Goal: Find specific page/section: Find specific page/section

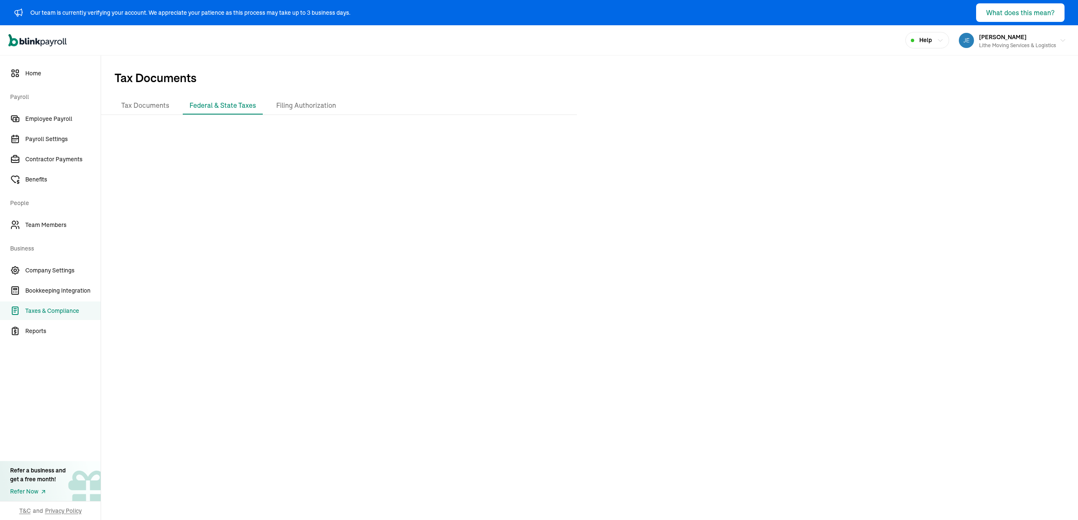
click at [445, 98] on div "Tax Documents Federal & State Taxes Filing Authorization" at bounding box center [339, 106] width 449 height 18
click at [417, 59] on span "Tax Documents" at bounding box center [589, 76] width 977 height 41
click at [445, 99] on div "Tax Documents Federal & State Taxes Filing Authorization" at bounding box center [339, 106] width 449 height 18
click at [133, 115] on div "Tax Documents Federal & State Taxes Filing Authorization" at bounding box center [589, 310] width 977 height 427
click at [140, 109] on li "Tax Documents" at bounding box center [145, 106] width 61 height 18
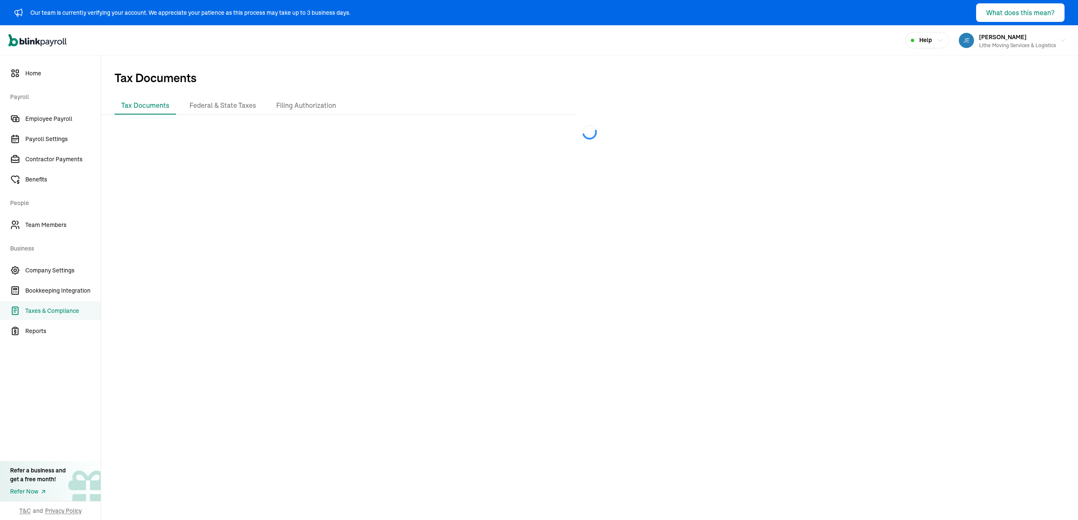
click at [357, 86] on span "Tax Documents" at bounding box center [589, 76] width 977 height 41
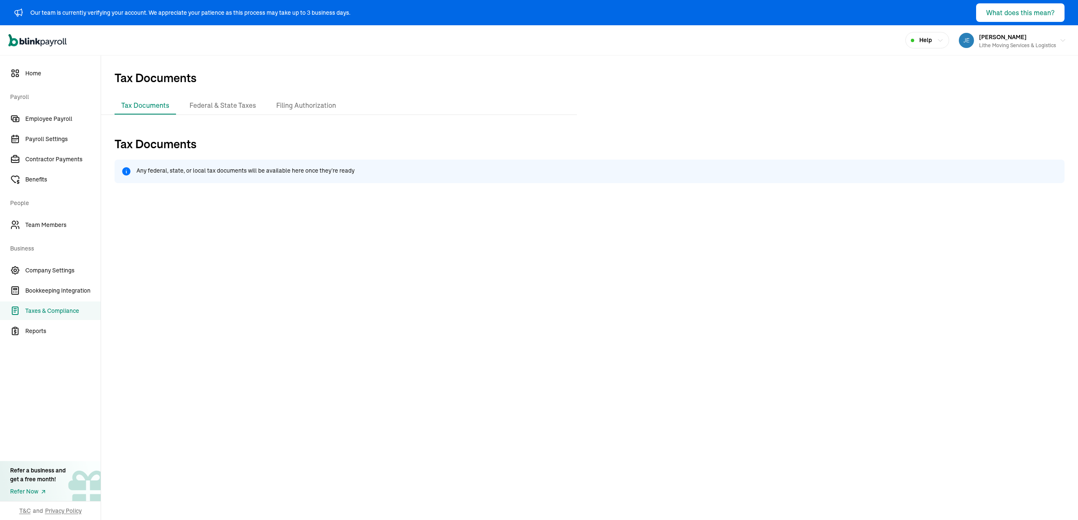
drag, startPoint x: 317, startPoint y: 63, endPoint x: 312, endPoint y: 63, distance: 5.1
click at [316, 63] on span "Tax Documents" at bounding box center [589, 76] width 977 height 41
click at [140, 105] on li "Tax Documents" at bounding box center [145, 106] width 61 height 18
click at [227, 109] on li "Federal & State Taxes" at bounding box center [223, 106] width 80 height 18
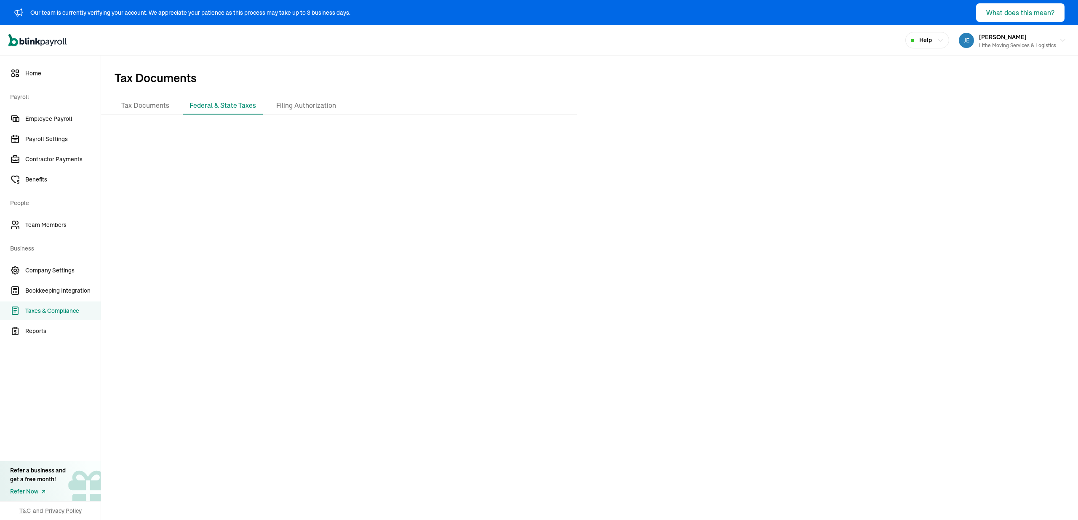
click at [445, 240] on div at bounding box center [589, 323] width 977 height 402
drag, startPoint x: 380, startPoint y: 227, endPoint x: 353, endPoint y: 212, distance: 30.5
click at [379, 225] on div at bounding box center [589, 323] width 977 height 402
drag, startPoint x: 421, startPoint y: 222, endPoint x: 415, endPoint y: 237, distance: 15.6
click at [421, 228] on div at bounding box center [589, 323] width 977 height 402
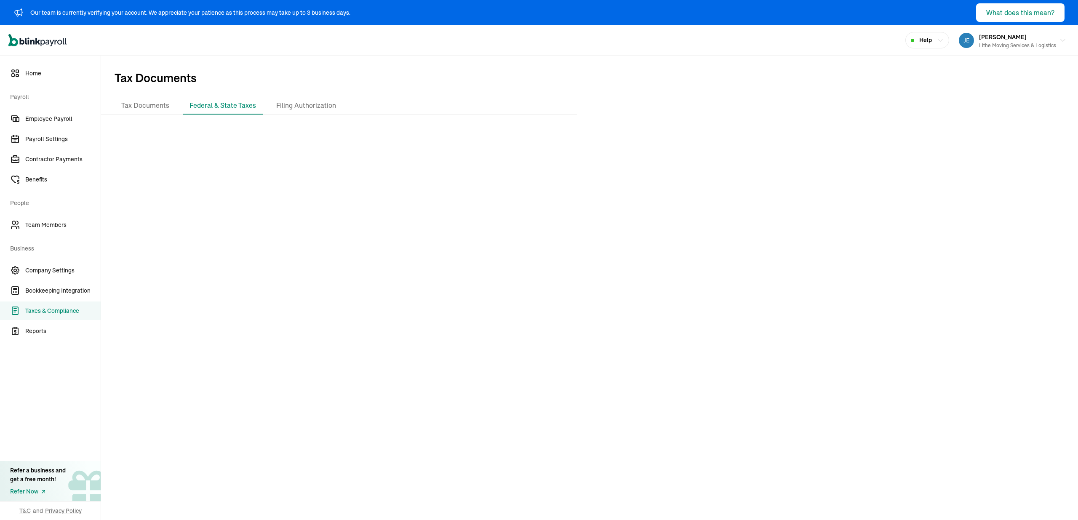
click at [569, 107] on div "Tax Documents Federal & State Taxes Filing Authorization" at bounding box center [339, 106] width 476 height 18
click at [397, 64] on span "Tax Documents" at bounding box center [589, 76] width 977 height 41
click at [542, 46] on div "Open main menu Help [PERSON_NAME] Lithe Moving Services & Logistics" at bounding box center [539, 40] width 1078 height 30
click at [557, 106] on div "Tax Documents Federal & State Taxes Filing Authorization" at bounding box center [339, 106] width 449 height 18
click at [569, 106] on div "Tax Documents Federal & State Taxes Filing Authorization" at bounding box center [339, 106] width 476 height 18
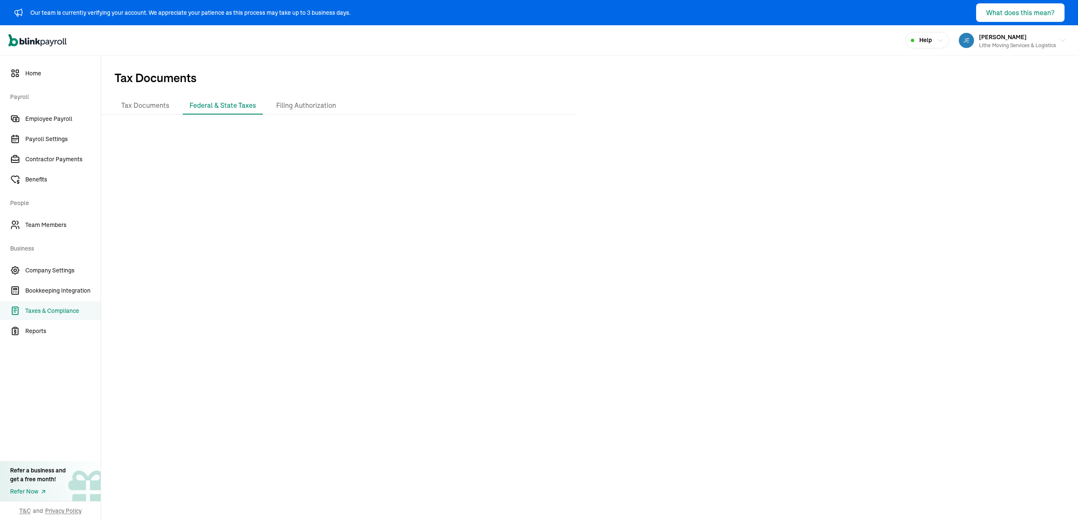
drag, startPoint x: 440, startPoint y: 86, endPoint x: 339, endPoint y: 132, distance: 110.8
click at [439, 86] on span "Tax Documents" at bounding box center [589, 76] width 977 height 41
click at [304, 35] on div "Open main menu Help [PERSON_NAME] Lithe Moving Services & Logistics" at bounding box center [539, 40] width 1078 height 30
